Goal: Check status: Check status

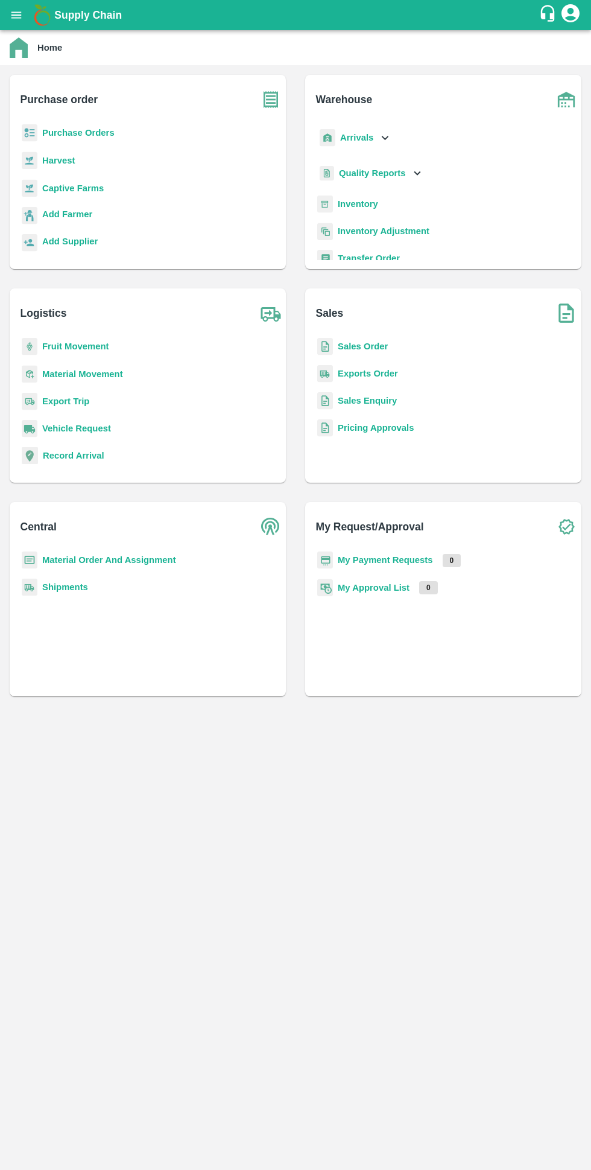
click at [411, 560] on b "My Payment Requests" at bounding box center [385, 560] width 95 height 10
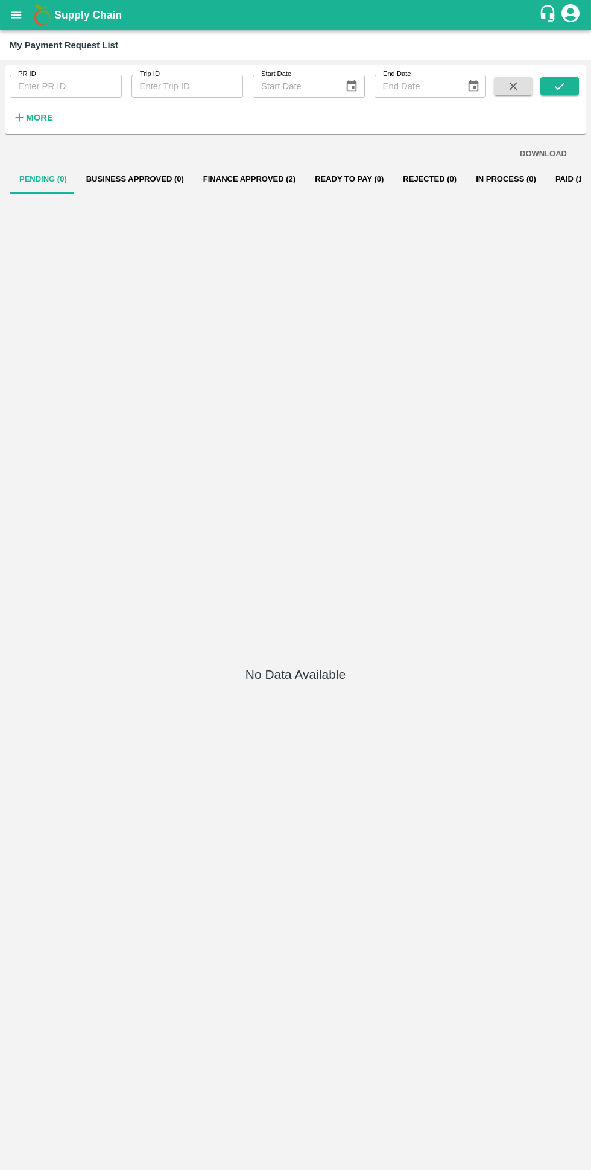
click at [261, 176] on button "Finance Approved (2)" at bounding box center [250, 179] width 112 height 29
click at [220, 179] on button "Finance Approved (2)" at bounding box center [250, 179] width 112 height 29
